Goal: Task Accomplishment & Management: Complete application form

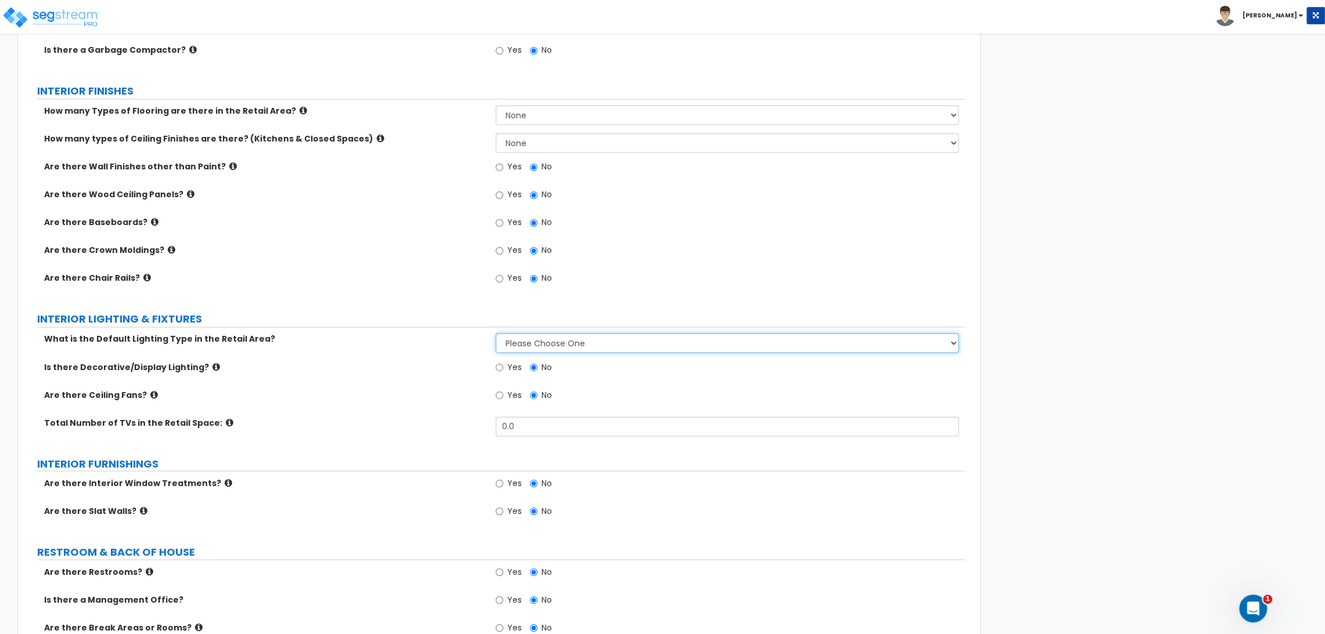
click at [529, 338] on select "Please Choose One High Bay LED Lighting High Bay Fluorescent Lighting" at bounding box center [727, 343] width 463 height 20
click at [698, 407] on div "Are there Ceiling Fans? Yes No" at bounding box center [496, 403] width 938 height 28
click at [611, 344] on select "Please Choose One High Bay LED Lighting High Bay Fluorescent Lighting" at bounding box center [727, 343] width 463 height 20
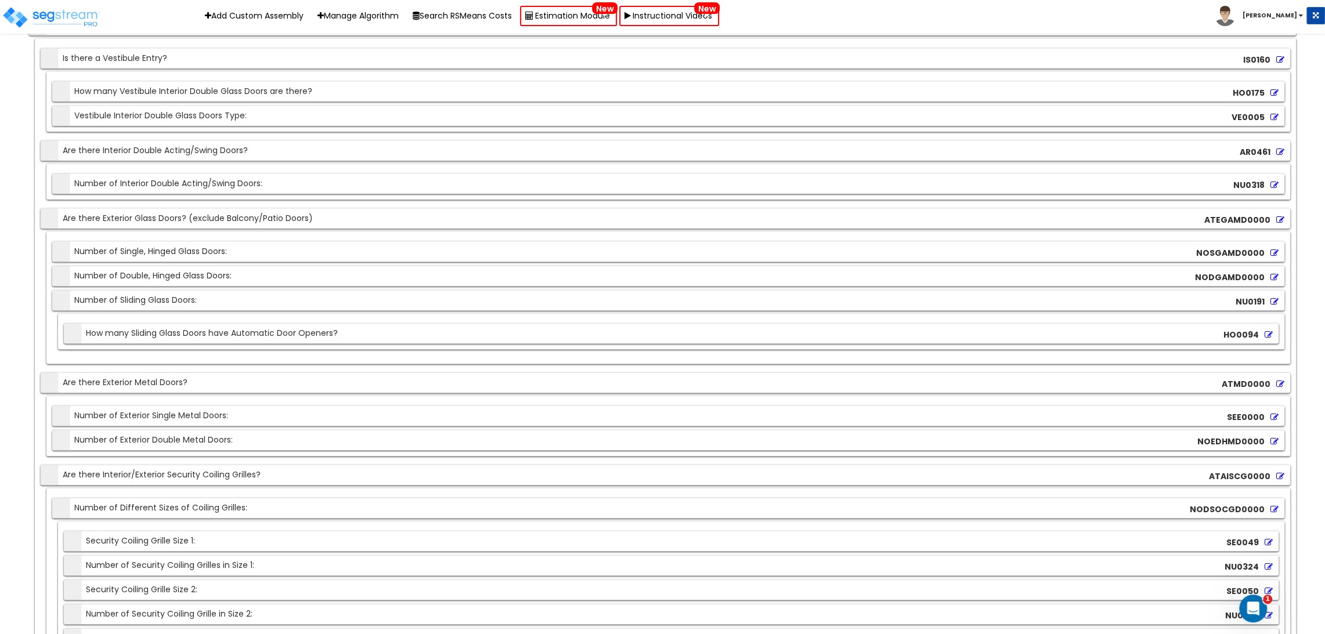
scroll to position [2201, 0]
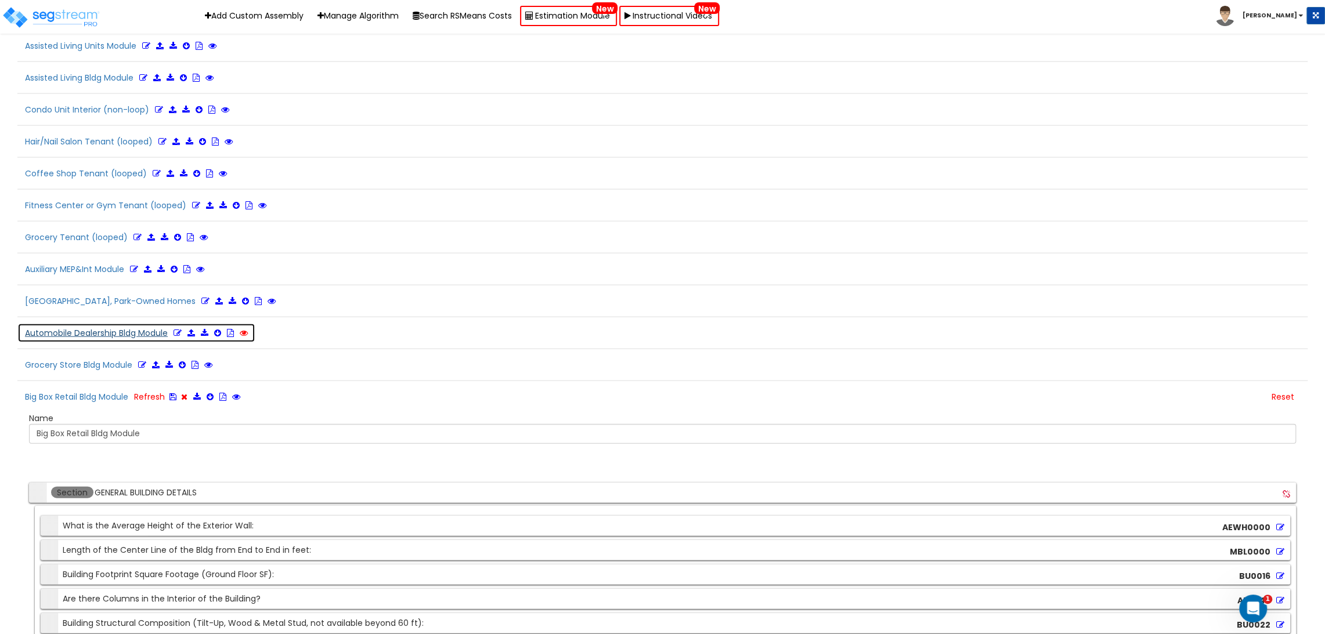
click at [128, 323] on button "Automobile Dealership Bldg Module Refresh" at bounding box center [152, 333] width 270 height 20
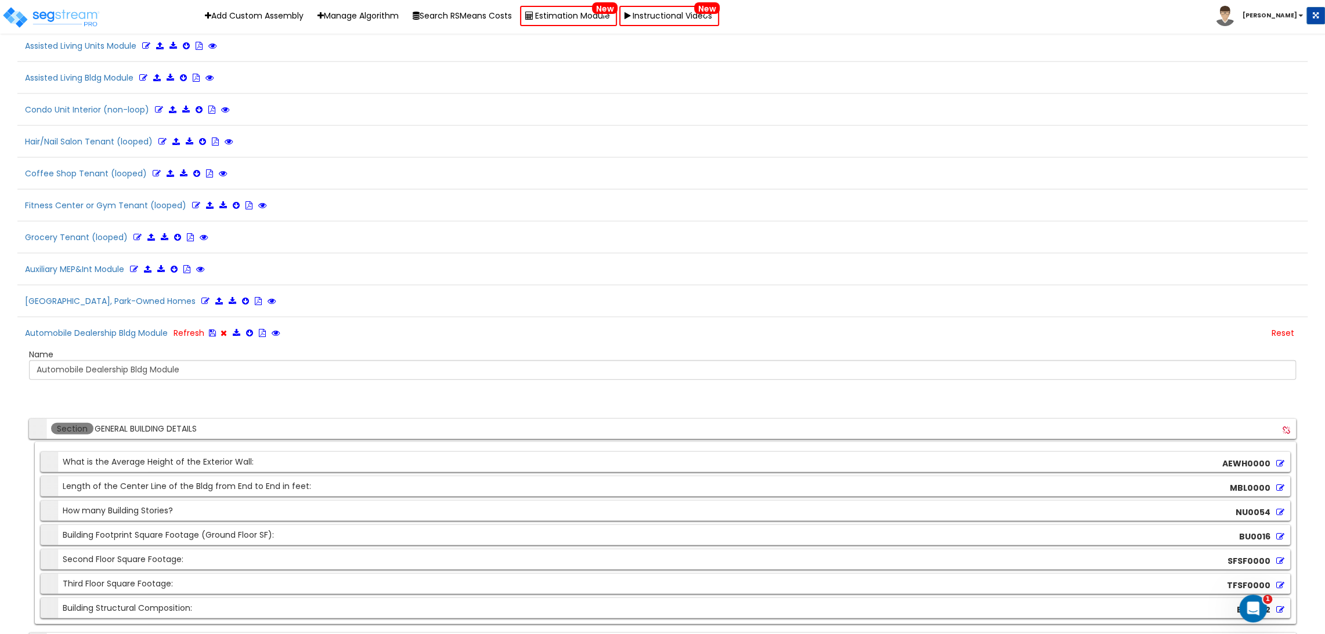
scroll to position [11913, 0]
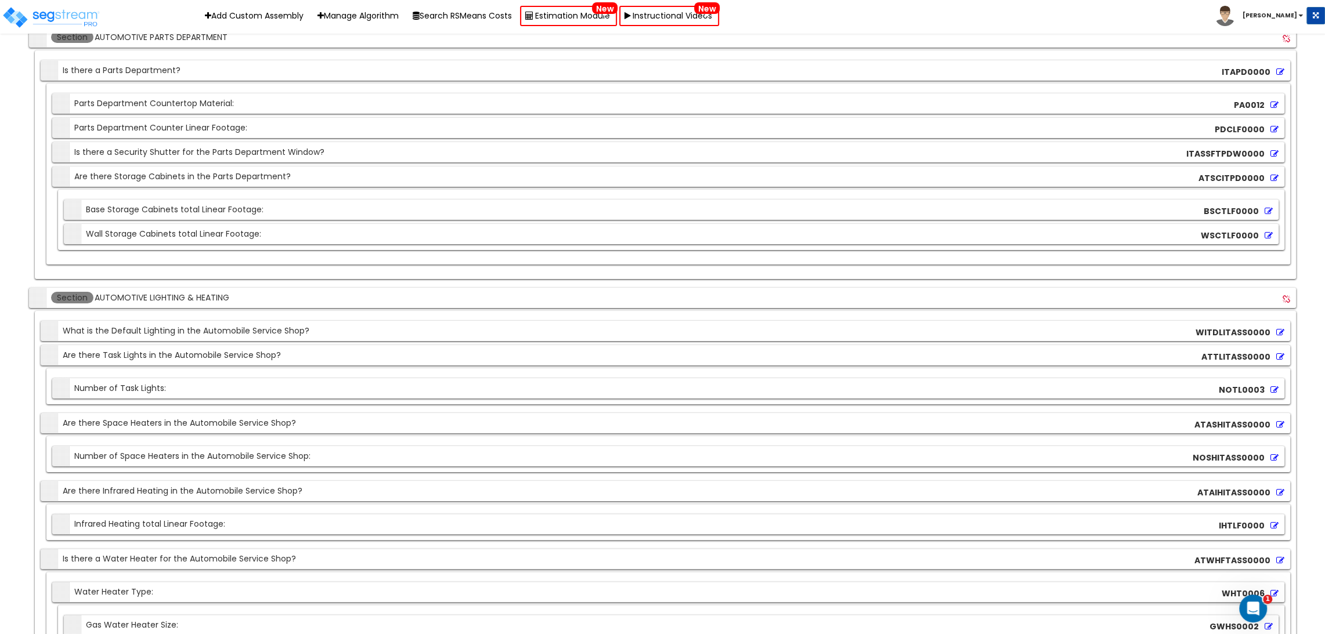
click at [1143, 321] on div "Section What is the Default Lighting in the Automobile Service Shop? WITDLITASS…" at bounding box center [665, 331] width 1249 height 20
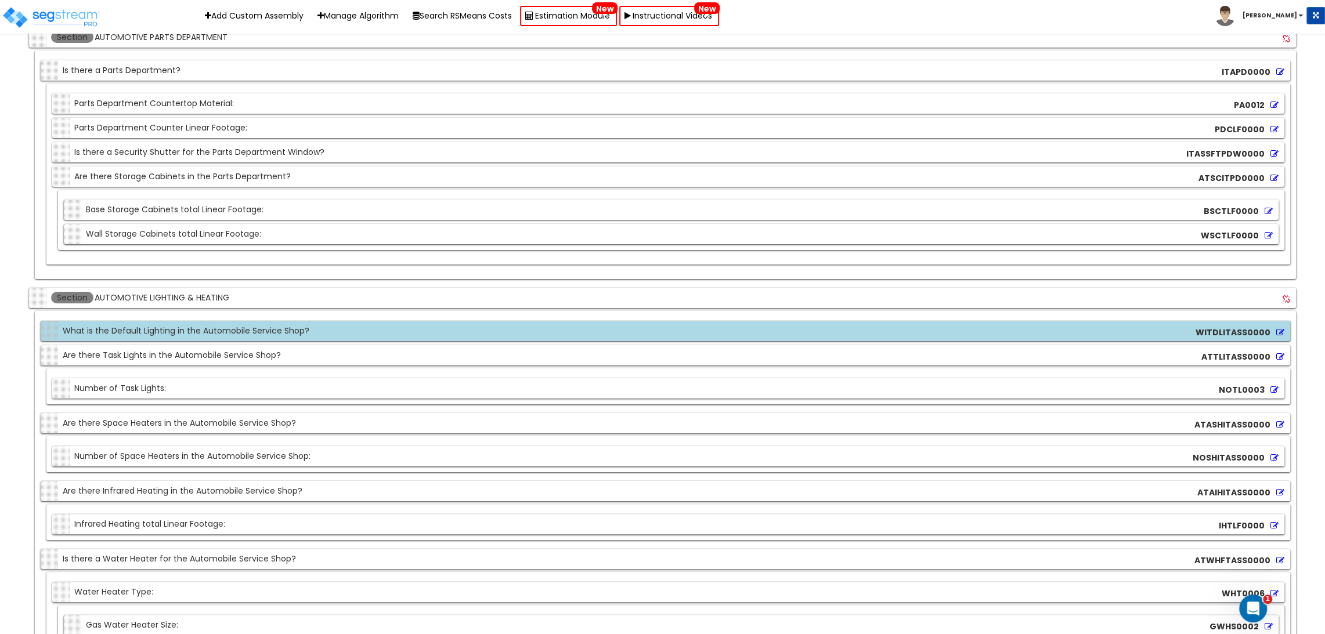
click at [1279, 328] on icon at bounding box center [1280, 332] width 8 height 8
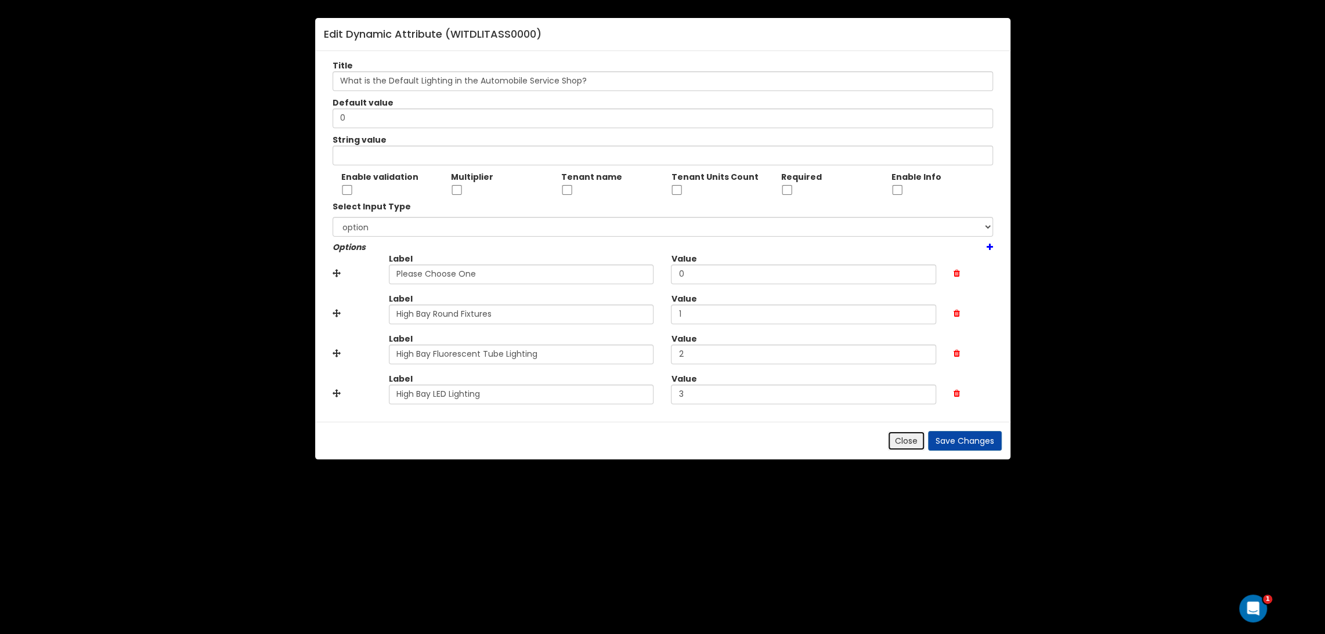
click at [912, 440] on button "Close" at bounding box center [906, 441] width 38 height 20
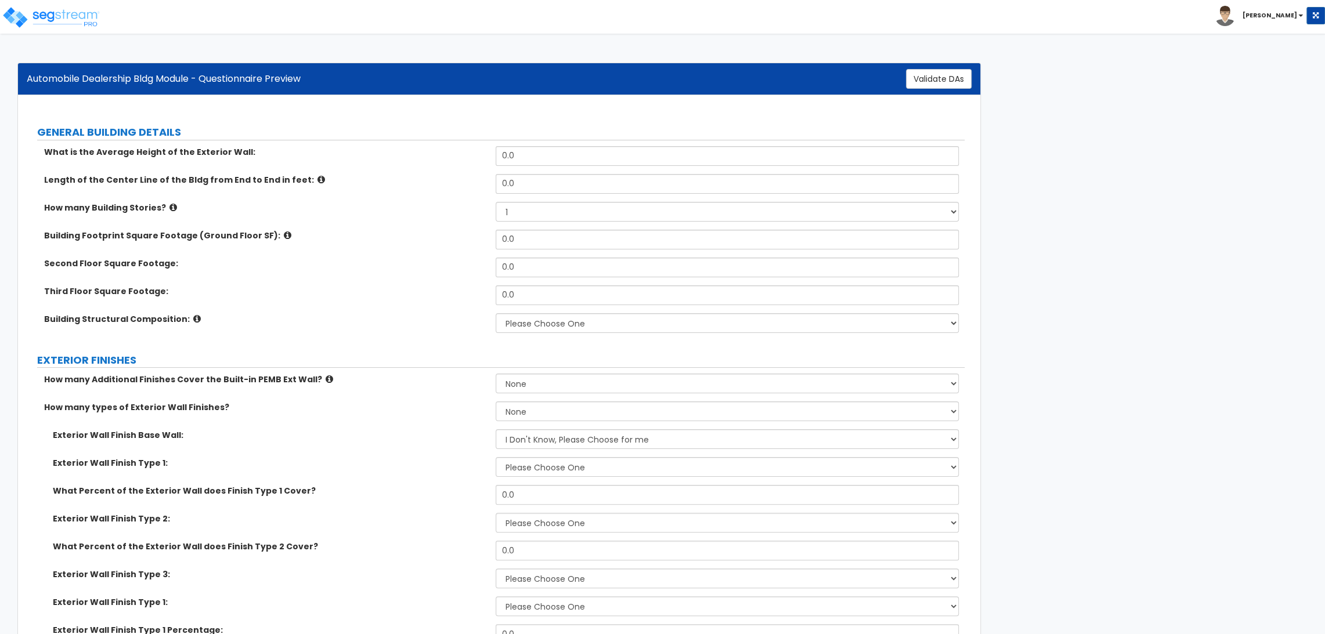
click at [323, 152] on div "What is the Average Height of the Exterior Wall:" at bounding box center [261, 152] width 469 height 12
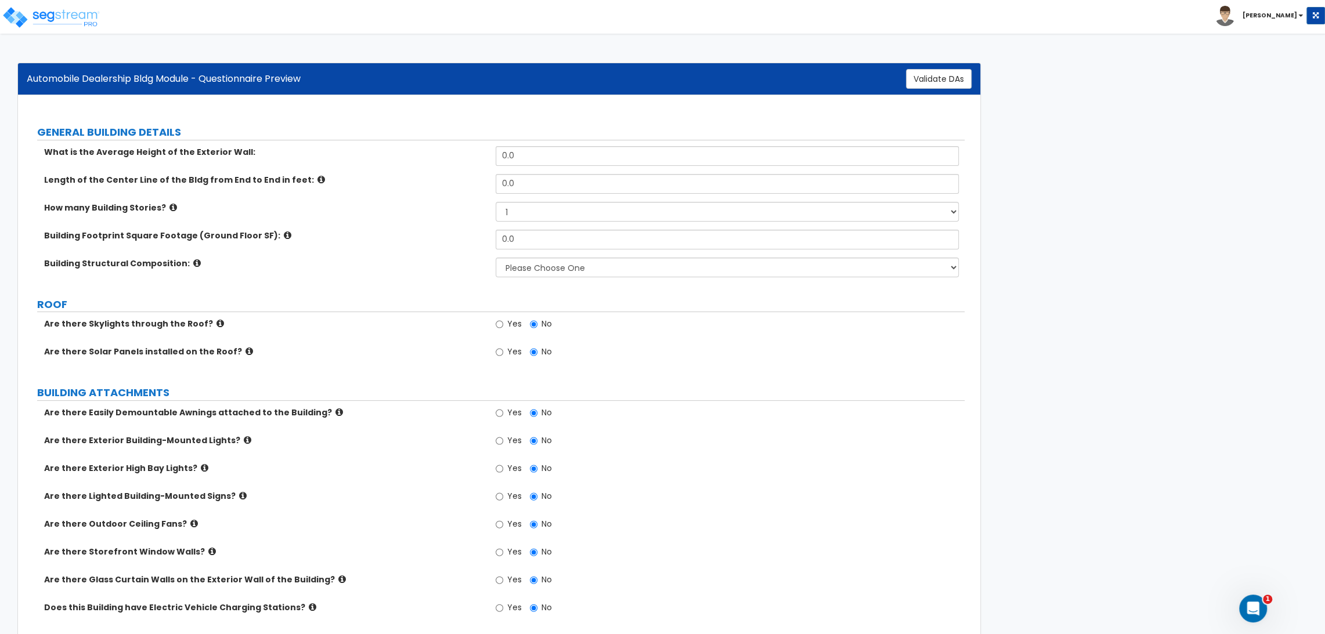
scroll to position [936, 0]
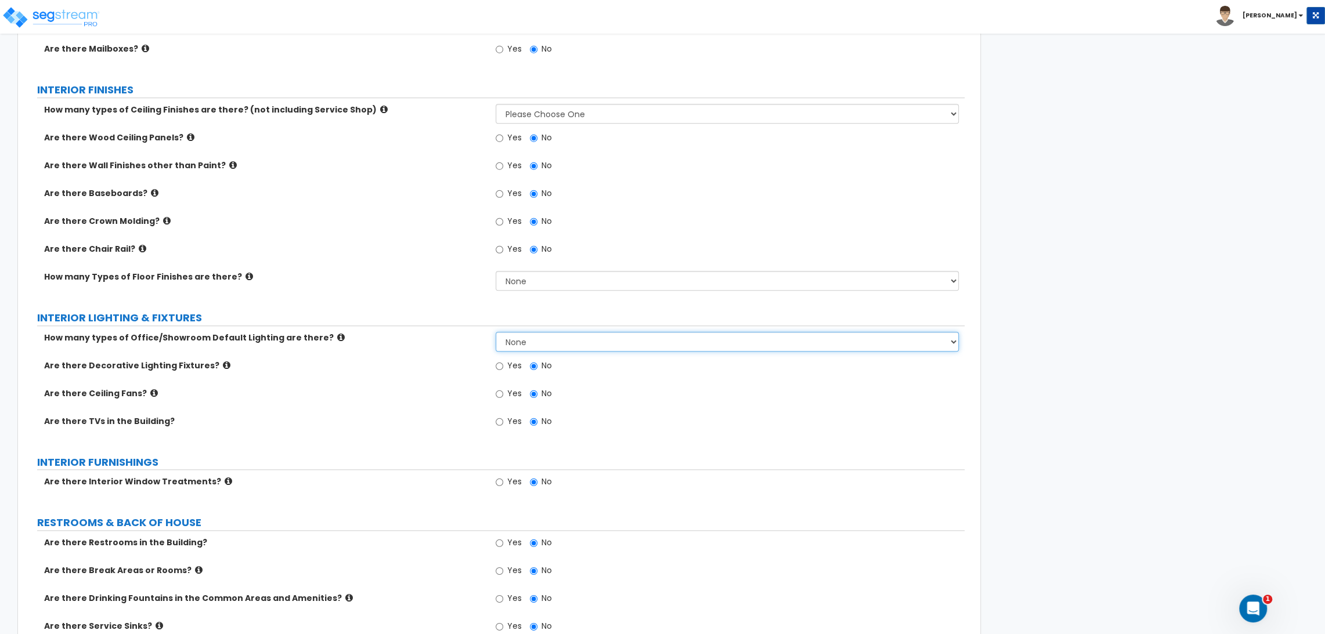
click at [702, 338] on select "None 1 2 3" at bounding box center [727, 342] width 463 height 20
click at [667, 335] on select "None 1 2 3" at bounding box center [727, 342] width 463 height 20
click at [613, 347] on select "None 1 2 3" at bounding box center [727, 342] width 463 height 20
select select "1.0"
click at [496, 332] on select "None 1 2 3" at bounding box center [727, 342] width 463 height 20
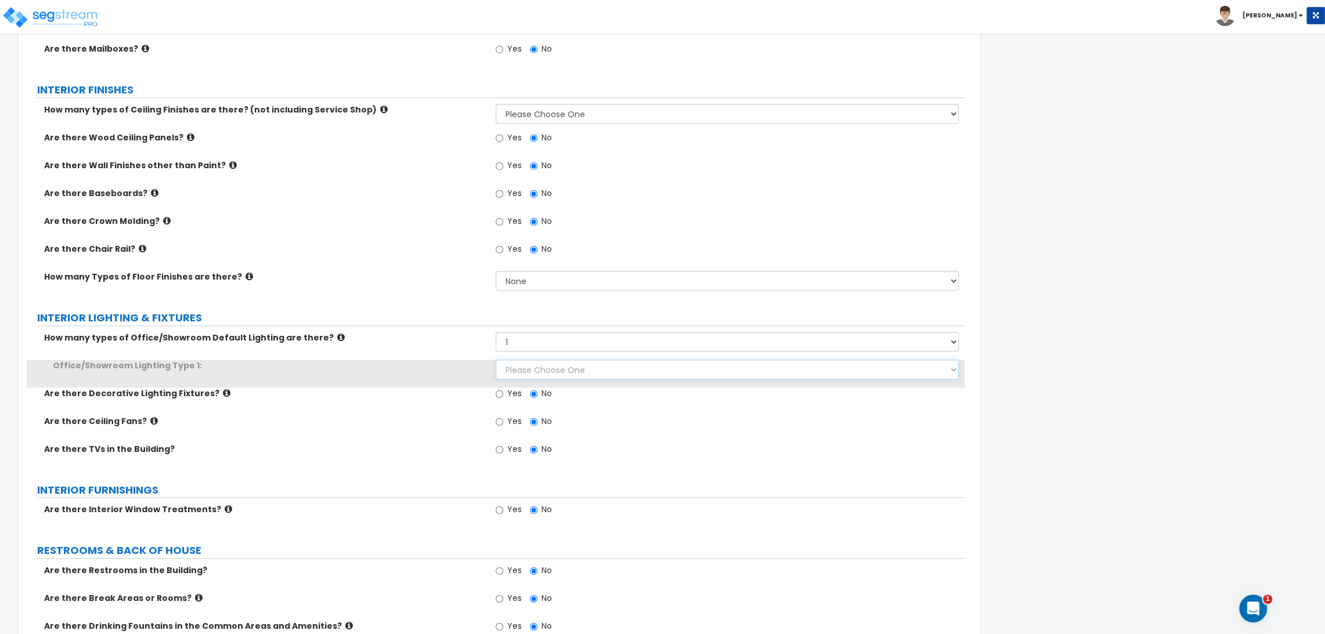
click at [537, 370] on select "Please Choose One LED Surface-Mounted LED Recessed Fluorescent Surface-Mounted …" at bounding box center [727, 370] width 463 height 20
drag, startPoint x: 537, startPoint y: 370, endPoint x: 352, endPoint y: 364, distance: 185.2
click at [537, 370] on select "Please Choose One LED Surface-Mounted LED Recessed Fluorescent Surface-Mounted …" at bounding box center [727, 370] width 463 height 20
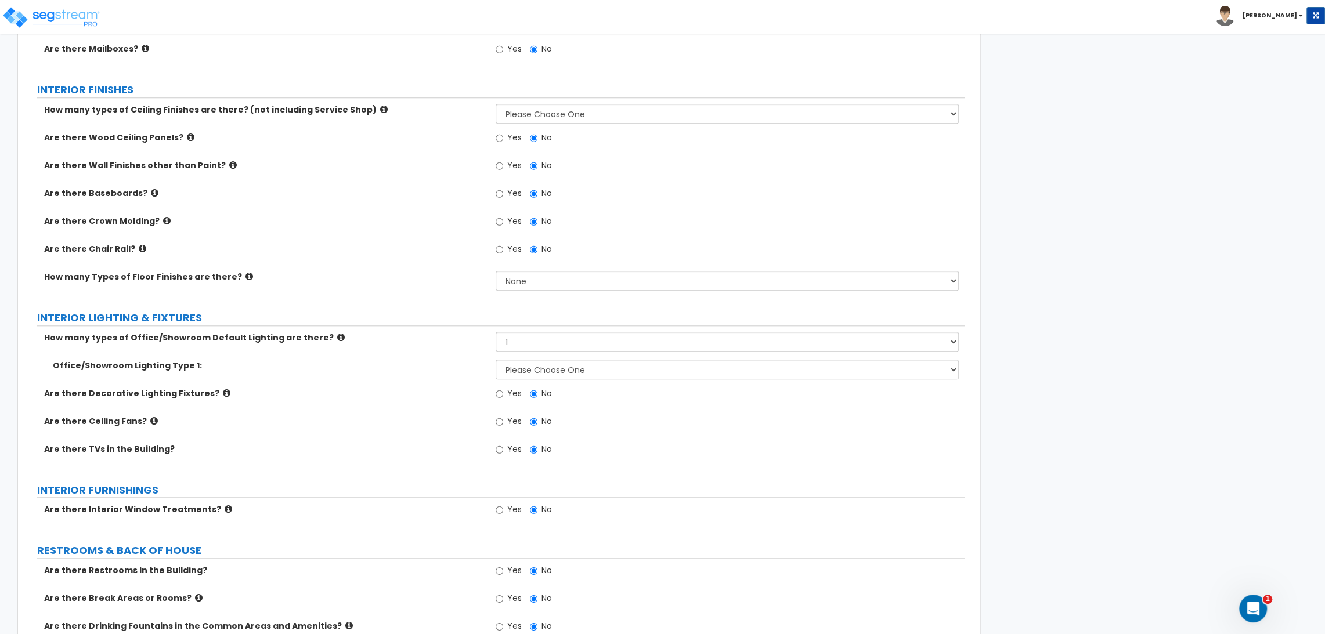
click at [324, 371] on div "Office/Showroom Lighting Type 1: Please Choose One LED Surface-Mounted LED Rece…" at bounding box center [496, 374] width 938 height 28
